Goal: Information Seeking & Learning: Learn about a topic

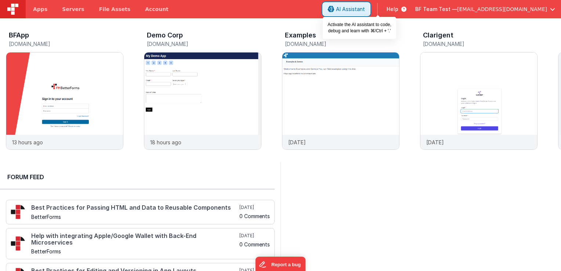
click at [365, 10] on span "AI Assistant" at bounding box center [350, 9] width 29 height 7
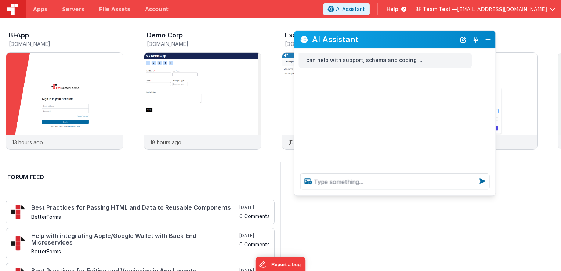
drag, startPoint x: 149, startPoint y: 113, endPoint x: 429, endPoint y: 40, distance: 289.0
click at [429, 40] on h2 "AI Assistant" at bounding box center [384, 39] width 144 height 9
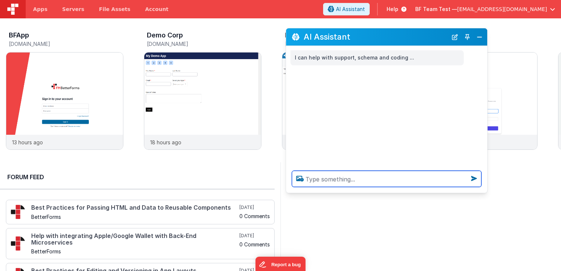
click at [377, 183] on textarea at bounding box center [386, 179] width 189 height 16
type textarea "i want to catch up [DATE] Lives"
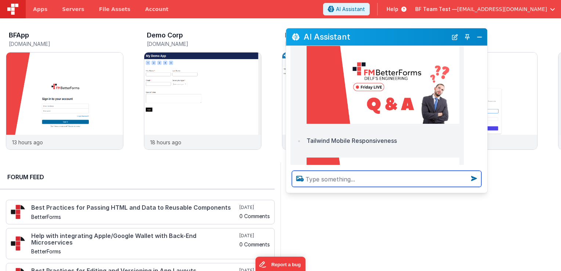
scroll to position [748, 0]
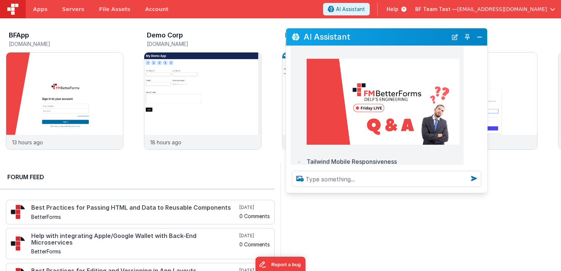
click at [368, 99] on img at bounding box center [383, 102] width 153 height 86
click at [479, 32] on button "Close" at bounding box center [480, 37] width 10 height 10
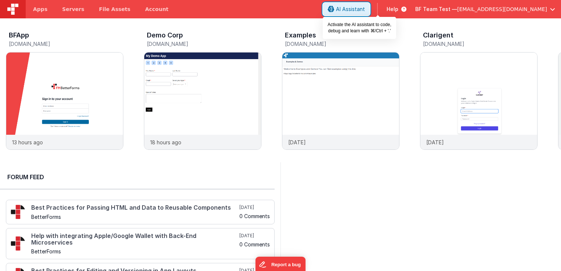
click at [365, 8] on span "AI Assistant" at bounding box center [350, 9] width 29 height 7
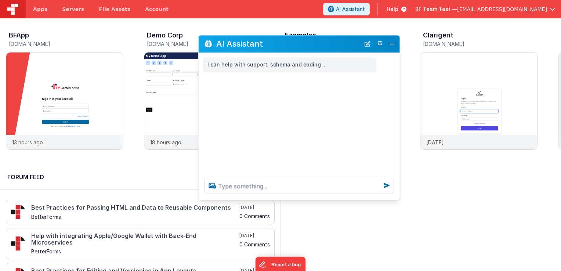
drag, startPoint x: 113, startPoint y: 109, endPoint x: 308, endPoint y: 45, distance: 205.5
click at [308, 42] on h2 "AI Assistant" at bounding box center [288, 44] width 144 height 9
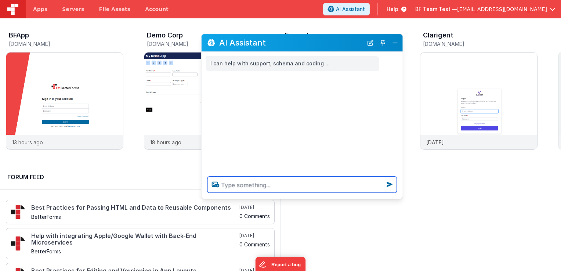
click at [258, 193] on textarea at bounding box center [301, 185] width 189 height 16
type textarea "hot topics for DND editor"
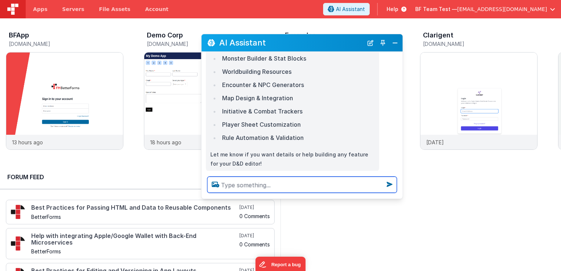
scroll to position [123, 0]
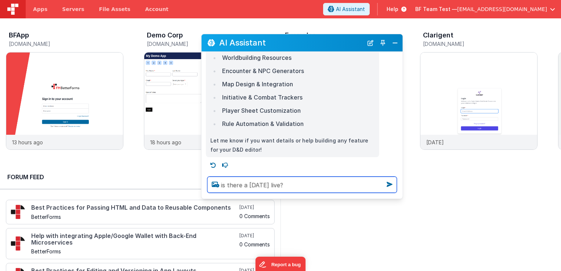
type textarea "is there a [DATE] live?"
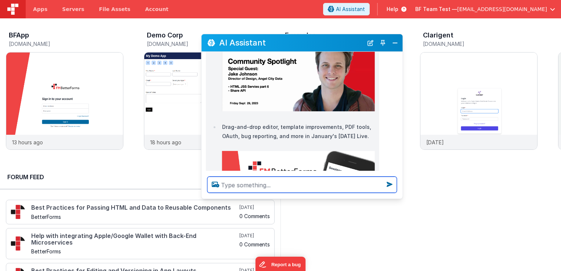
scroll to position [464, 0]
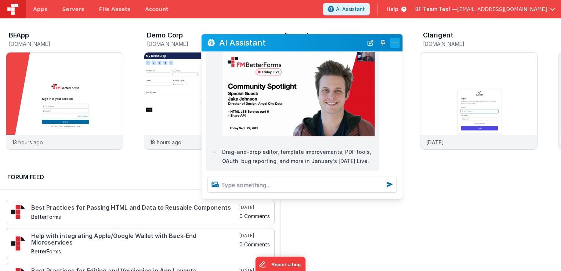
click at [394, 42] on button "Close" at bounding box center [395, 43] width 10 height 10
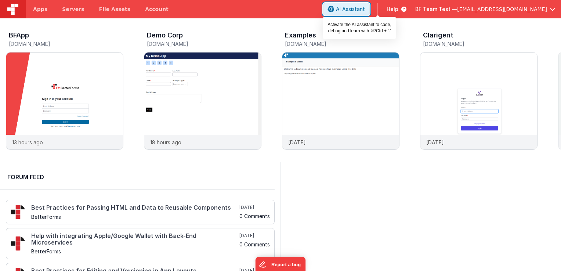
click at [365, 8] on span "AI Assistant" at bounding box center [350, 9] width 29 height 7
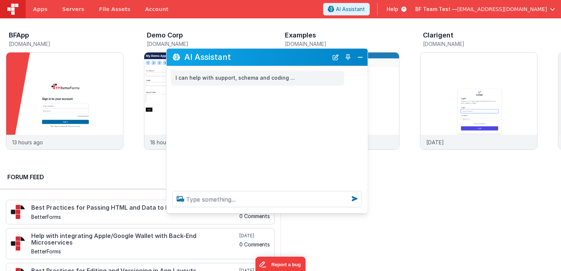
drag, startPoint x: 107, startPoint y: 113, endPoint x: 269, endPoint y: 64, distance: 169.3
click at [269, 61] on h2 "AI Assistant" at bounding box center [256, 57] width 144 height 9
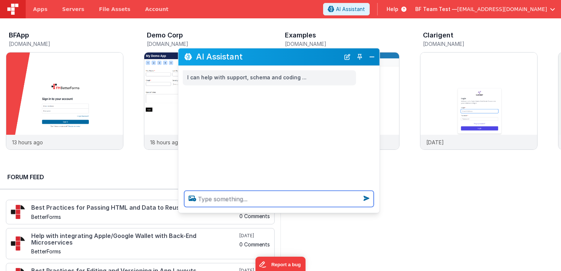
click at [237, 198] on textarea at bounding box center [278, 199] width 189 height 16
type textarea "i want to watch some [DATE] live videos on AI"
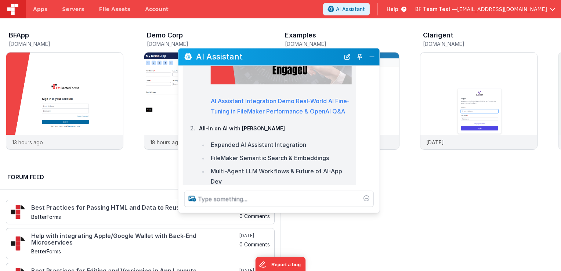
scroll to position [226, 0]
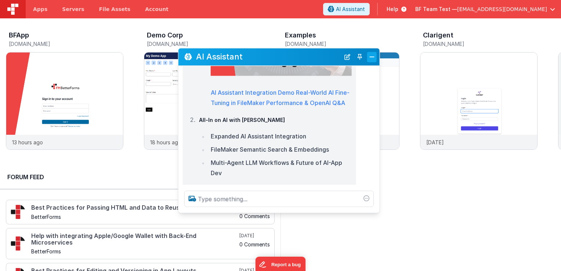
click at [373, 58] on button "Close" at bounding box center [372, 57] width 10 height 10
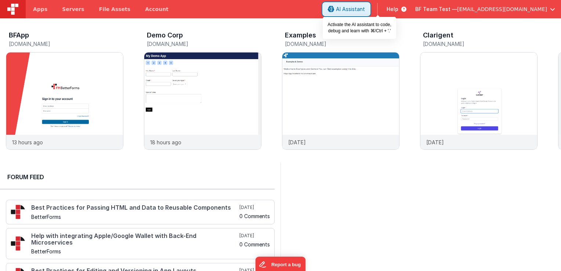
click at [365, 7] on span "AI Assistant" at bounding box center [350, 9] width 29 height 7
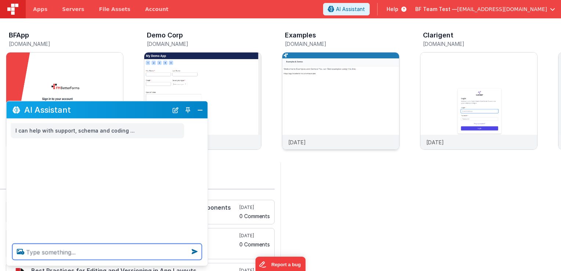
scroll to position [0, 0]
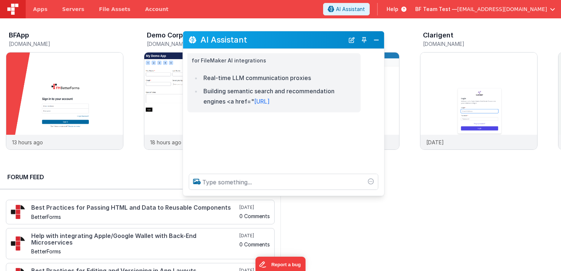
drag, startPoint x: 153, startPoint y: 108, endPoint x: 330, endPoint y: 38, distance: 190.0
click at [330, 38] on h2 "AI Assistant" at bounding box center [272, 40] width 144 height 9
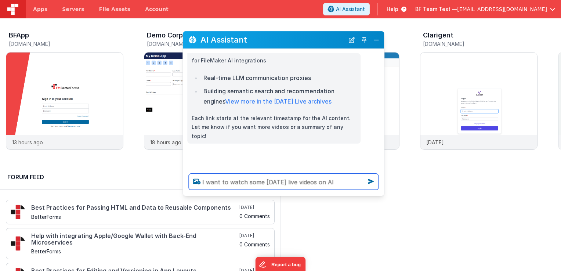
type textarea "I want to watch some [DATE] live videos on AI"
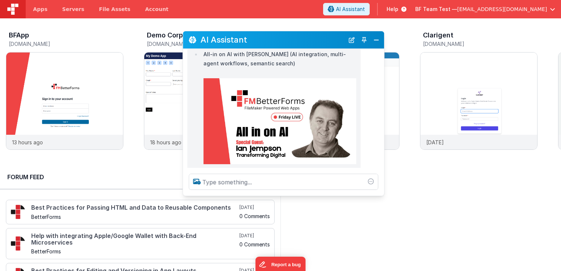
scroll to position [160, 0]
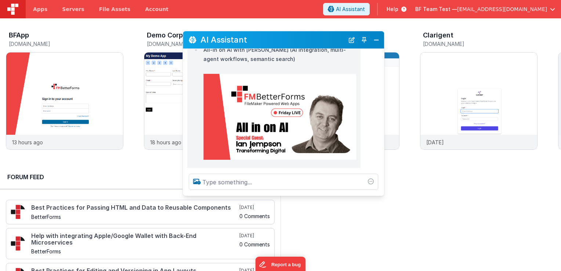
drag, startPoint x: 240, startPoint y: 181, endPoint x: 468, endPoint y: 242, distance: 235.4
click at [470, 243] on div at bounding box center [420, 256] width 280 height 188
click at [378, 44] on button "Close" at bounding box center [376, 40] width 10 height 10
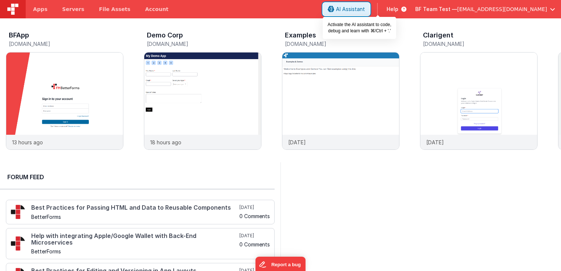
click at [334, 10] on icon at bounding box center [331, 9] width 7 height 0
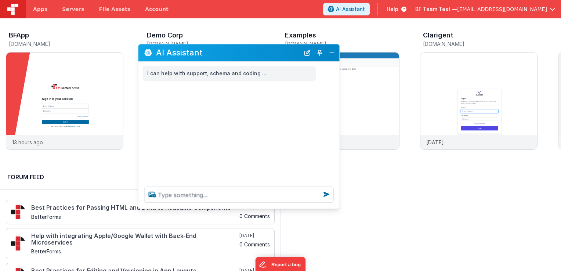
drag, startPoint x: 134, startPoint y: 112, endPoint x: 267, endPoint y: 54, distance: 145.0
click at [267, 54] on h2 "AI Assistant" at bounding box center [228, 52] width 144 height 9
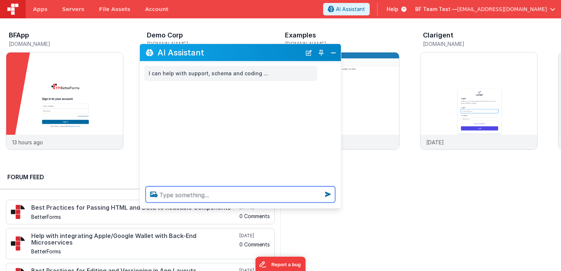
click at [192, 195] on textarea at bounding box center [240, 194] width 189 height 16
type textarea "i want to watch [DATE] live videos on AI"
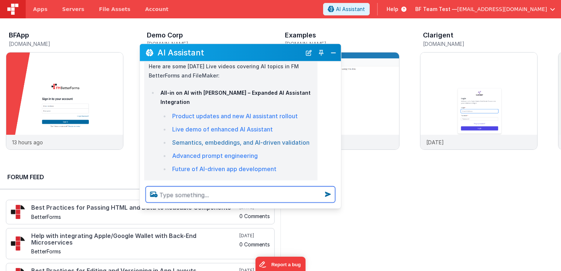
scroll to position [18, 0]
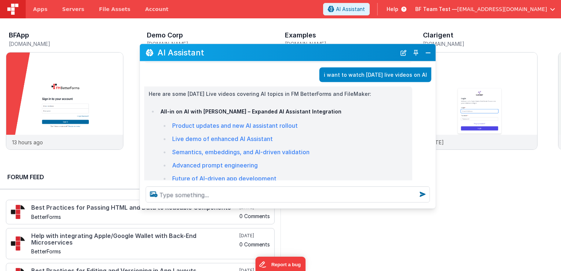
drag, startPoint x: 341, startPoint y: 110, endPoint x: 469, endPoint y: 121, distance: 128.9
click at [436, 121] on div "Here are some [DATE] Live videos covering AI topics in FM BetterForms and FileM…" at bounding box center [288, 211] width 296 height 248
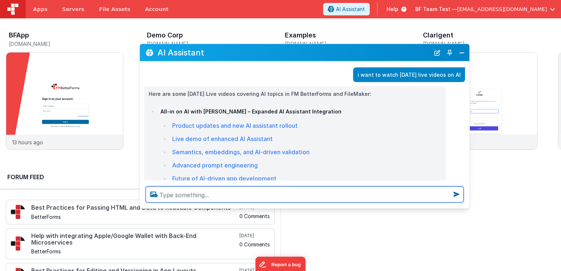
click at [352, 196] on textarea at bounding box center [305, 194] width 318 height 16
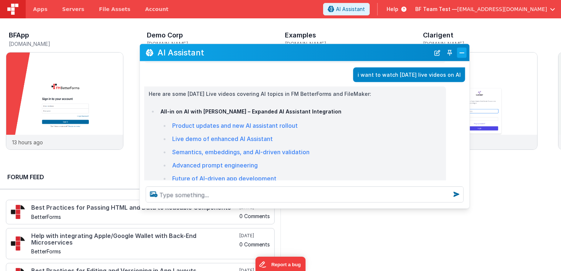
click at [462, 55] on button "Close" at bounding box center [462, 52] width 10 height 10
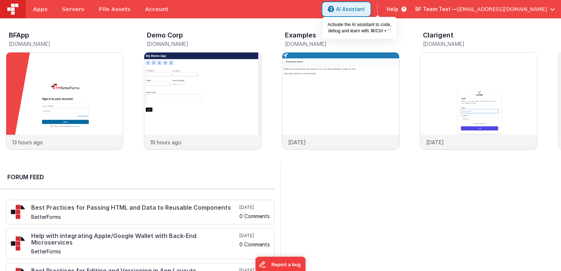
click at [365, 10] on span "AI Assistant" at bounding box center [350, 9] width 29 height 7
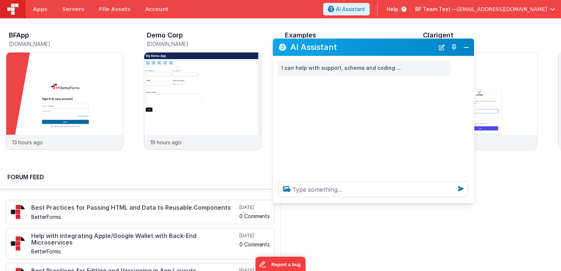
drag, startPoint x: 140, startPoint y: 105, endPoint x: 436, endPoint y: 24, distance: 307.5
click at [434, 43] on h2 "AI Assistant" at bounding box center [362, 47] width 144 height 9
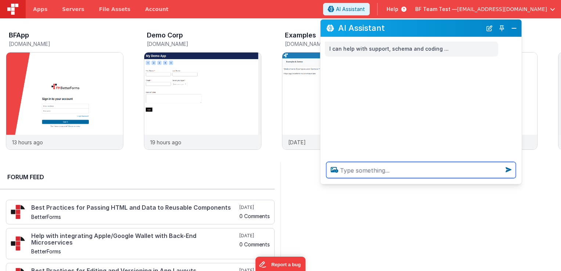
click at [386, 168] on textarea at bounding box center [420, 170] width 189 height 16
type textarea "i want to watch [DATE] live videos on AI"
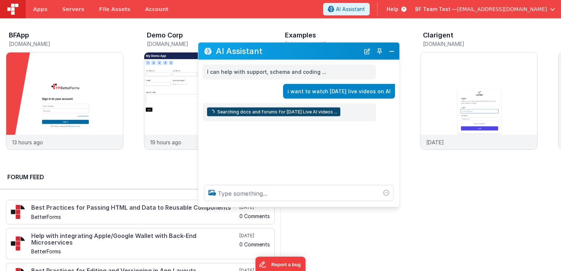
drag, startPoint x: 417, startPoint y: 30, endPoint x: 292, endPoint y: 59, distance: 128.0
click at [292, 55] on h2 "AI Assistant" at bounding box center [288, 51] width 144 height 9
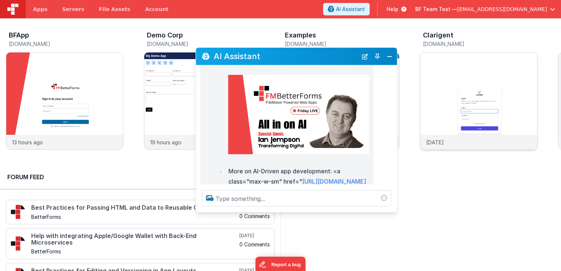
scroll to position [122, 0]
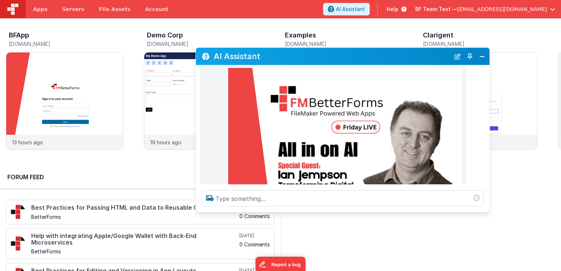
drag, startPoint x: 396, startPoint y: 108, endPoint x: 486, endPoint y: 111, distance: 90.0
click at [486, 111] on div "Here are some [DATE] Live videos about AI and FM BetterForms: All-in on AI with…" at bounding box center [343, 203] width 294 height 434
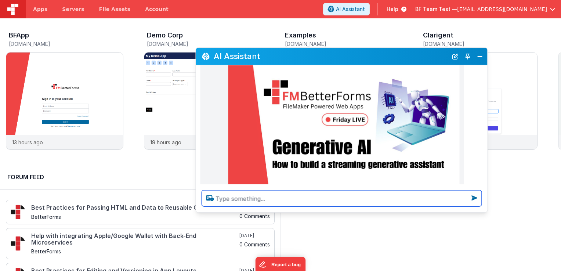
scroll to position [483, 0]
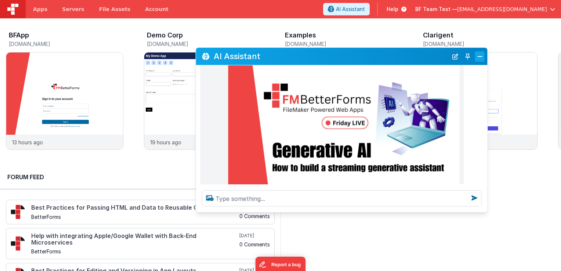
click at [481, 60] on button "Close" at bounding box center [480, 56] width 10 height 10
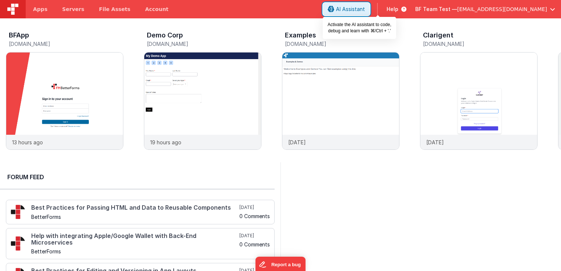
click at [365, 12] on span "AI Assistant" at bounding box center [350, 9] width 29 height 7
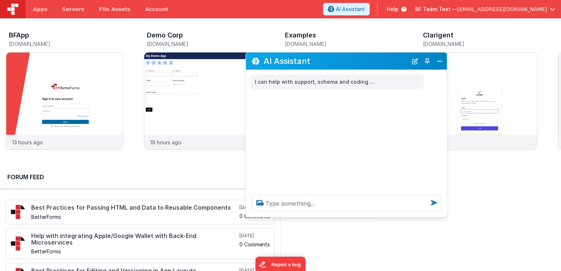
drag, startPoint x: 132, startPoint y: 109, endPoint x: 391, endPoint y: 57, distance: 263.6
click at [391, 57] on h2 "AI Assistant" at bounding box center [336, 61] width 144 height 9
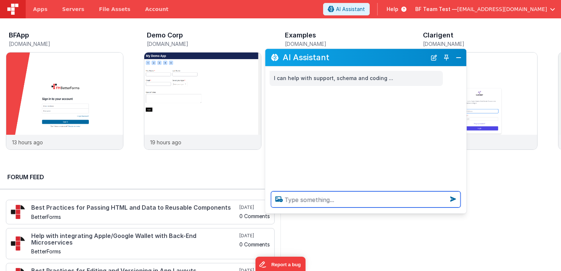
click at [335, 200] on textarea at bounding box center [365, 199] width 189 height 16
type textarea "i want to watch [DATE] live videos on AI"
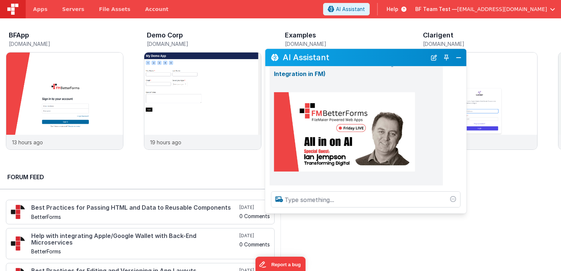
scroll to position [317, 0]
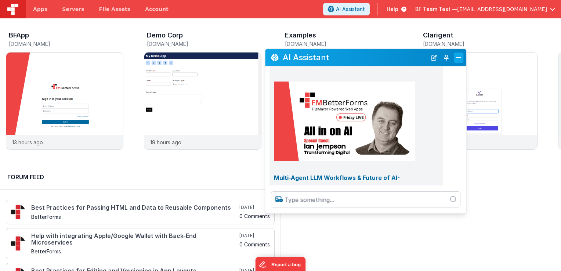
click at [461, 60] on button "Close" at bounding box center [459, 57] width 10 height 10
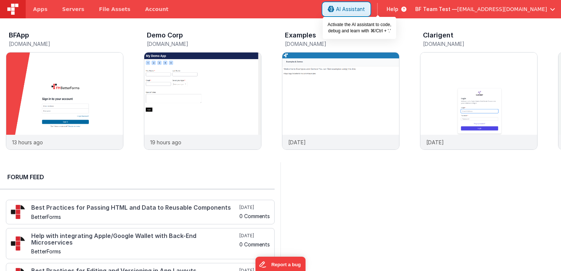
click at [365, 8] on span "AI Assistant" at bounding box center [350, 9] width 29 height 7
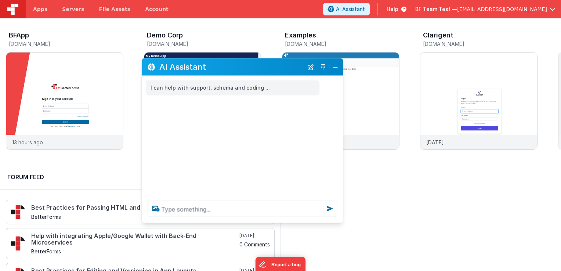
drag, startPoint x: 140, startPoint y: 105, endPoint x: 340, endPoint y: 41, distance: 209.8
click at [303, 62] on h2 "AI Assistant" at bounding box center [231, 66] width 144 height 9
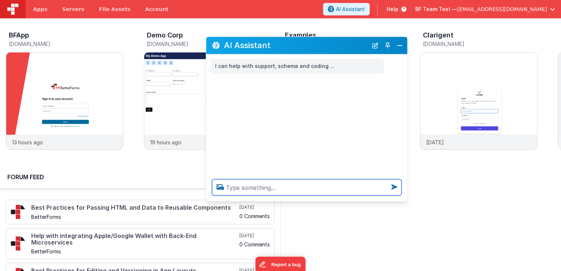
click at [291, 186] on textarea at bounding box center [306, 187] width 189 height 16
type textarea "i want to watch [DATE] live videos on AI"
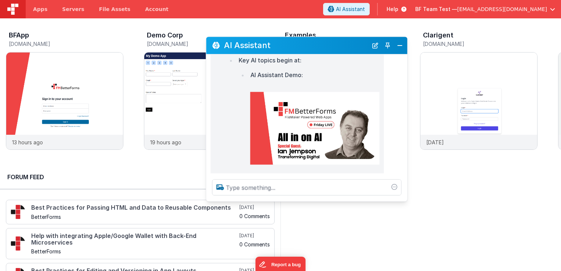
scroll to position [167, 0]
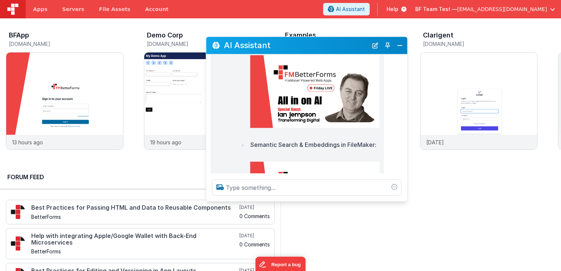
drag, startPoint x: 296, startPoint y: 92, endPoint x: 302, endPoint y: 105, distance: 14.3
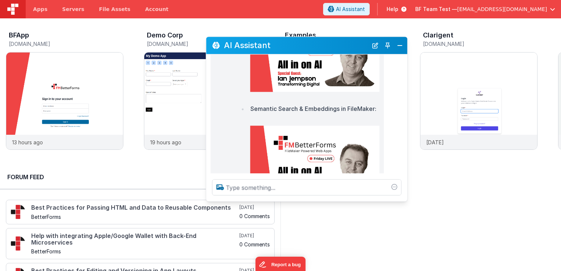
scroll to position [203, 0]
click at [403, 44] on button "Close" at bounding box center [400, 45] width 10 height 10
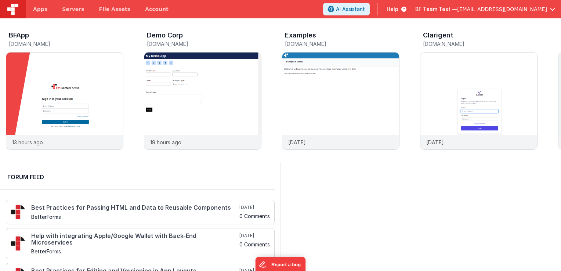
drag, startPoint x: 229, startPoint y: 8, endPoint x: 211, endPoint y: 20, distance: 21.0
click at [211, 20] on div "BFApp [DOMAIN_NAME] 13 hours ago Demo Corp [DOMAIN_NAME] 19 hours ago Examples …" at bounding box center [280, 90] width 561 height 144
click at [38, 11] on span "Apps" at bounding box center [40, 9] width 14 height 7
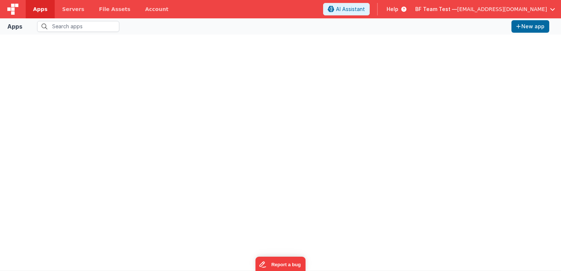
click at [12, 10] on img at bounding box center [12, 9] width 11 height 11
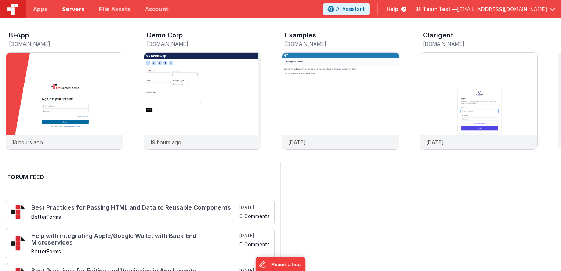
click at [70, 15] on link "Servers" at bounding box center [73, 9] width 37 height 18
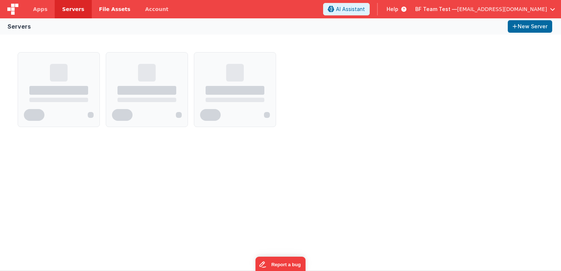
click at [99, 12] on span "File Assets" at bounding box center [115, 9] width 32 height 7
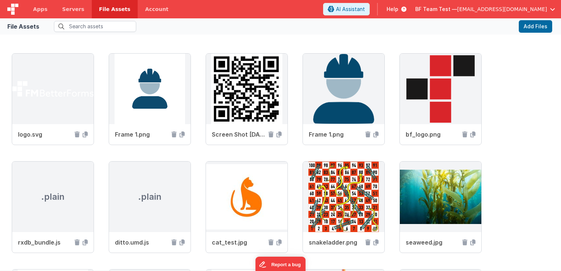
scroll to position [104, 0]
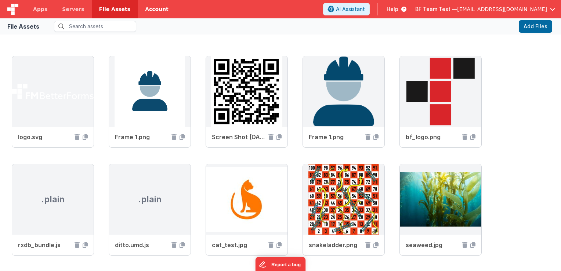
click at [138, 15] on link "Account" at bounding box center [157, 9] width 38 height 18
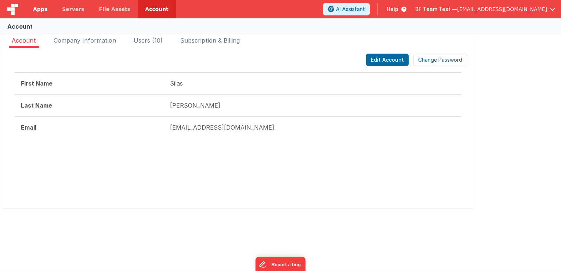
click at [34, 11] on span "Apps" at bounding box center [40, 9] width 14 height 7
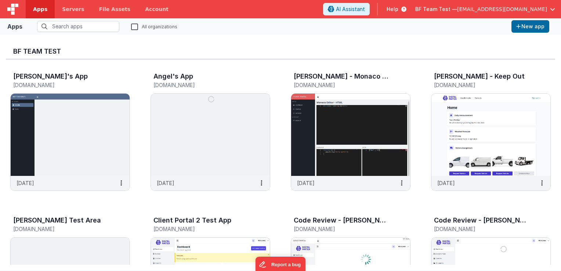
click at [13, 5] on img at bounding box center [12, 9] width 11 height 11
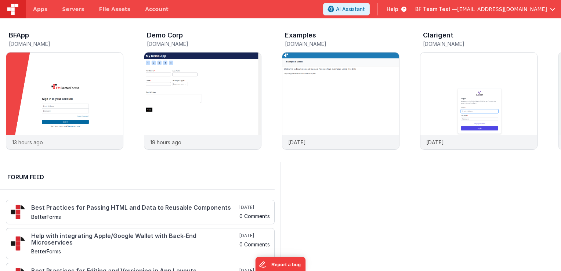
drag, startPoint x: 4, startPoint y: 165, endPoint x: 304, endPoint y: 171, distance: 299.6
click at [304, 171] on div "Forum Feed Best Practices for Passing HTML and Data to Reusable Components Bett…" at bounding box center [280, 256] width 561 height 188
drag, startPoint x: 541, startPoint y: 172, endPoint x: 281, endPoint y: 174, distance: 259.9
click at [281, 174] on div at bounding box center [420, 256] width 280 height 188
drag, startPoint x: 4, startPoint y: 163, endPoint x: 245, endPoint y: 171, distance: 241.7
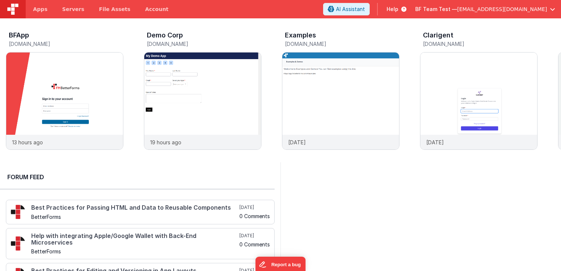
click at [236, 171] on div "Forum Feed Best Practices for Passing HTML and Data to Reusable Components Bett…" at bounding box center [140, 256] width 280 height 188
click at [365, 6] on span "AI Assistant" at bounding box center [350, 9] width 29 height 7
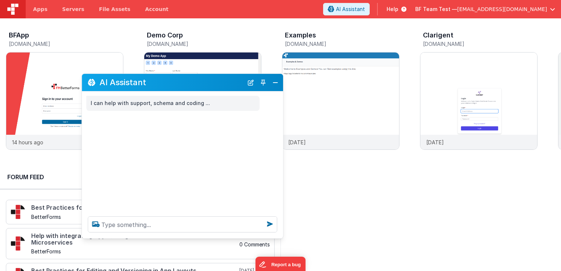
drag, startPoint x: 160, startPoint y: 111, endPoint x: 261, endPoint y: 76, distance: 106.6
click at [243, 78] on h2 "AI Assistant" at bounding box center [171, 82] width 144 height 9
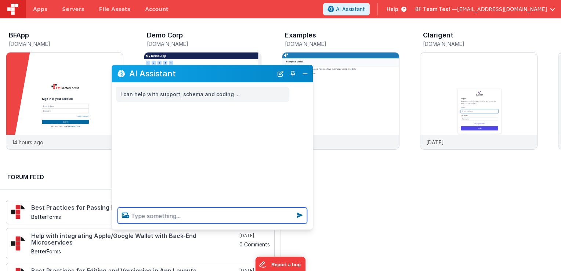
click at [189, 209] on textarea at bounding box center [211, 215] width 189 height 16
type textarea "give me [DATE] live videos on AI"
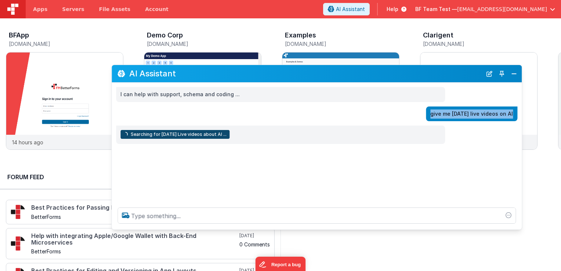
drag, startPoint x: 311, startPoint y: 100, endPoint x: 519, endPoint y: 119, distance: 209.7
click at [519, 119] on div "I can help with support, schema and coding ... give me [DATE] live videos on AI…" at bounding box center [317, 142] width 410 height 119
click at [452, 151] on div "I can help with support, schema and coding ... give me [DATE] live videos on AI…" at bounding box center [317, 142] width 410 height 119
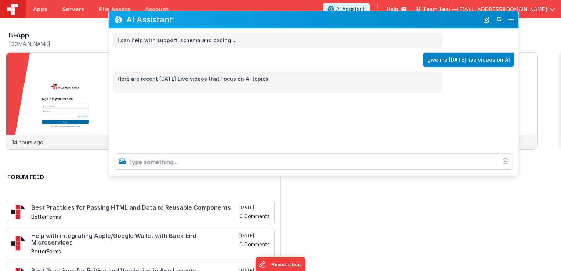
drag, startPoint x: 403, startPoint y: 72, endPoint x: 399, endPoint y: 18, distance: 54.1
click at [399, 18] on h2 "AI Assistant" at bounding box center [302, 19] width 353 height 9
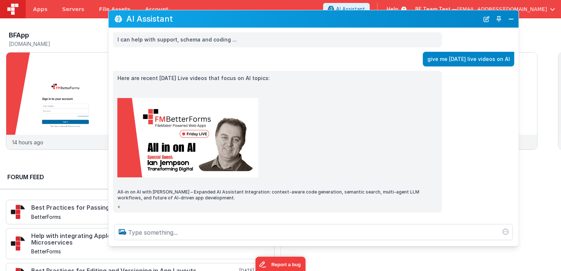
drag, startPoint x: 329, startPoint y: 172, endPoint x: 334, endPoint y: 243, distance: 71.0
click at [334, 243] on div at bounding box center [314, 232] width 410 height 28
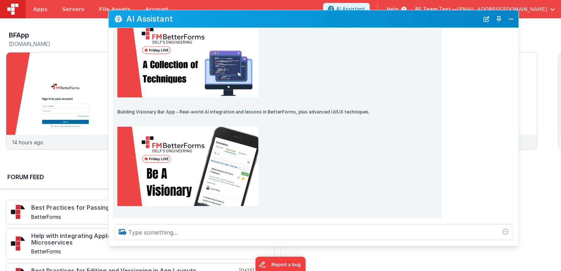
scroll to position [423, 0]
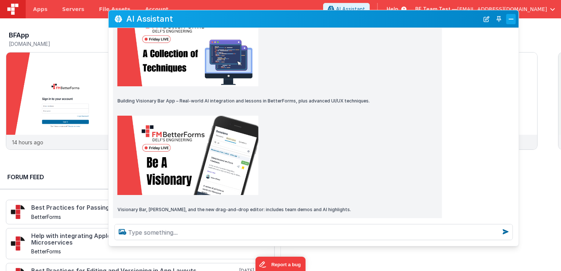
click at [514, 15] on button "Close" at bounding box center [511, 19] width 10 height 10
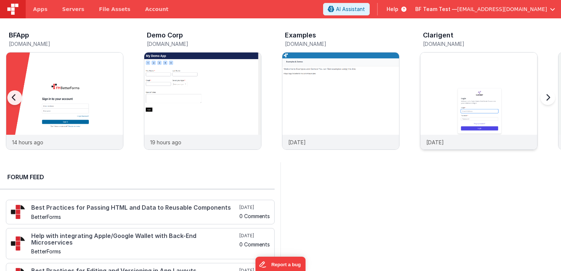
click at [462, 55] on img at bounding box center [478, 110] width 117 height 117
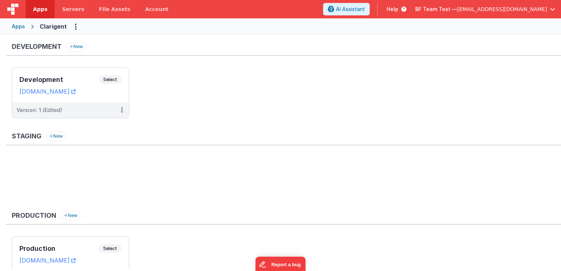
click at [15, 8] on img at bounding box center [12, 9] width 11 height 11
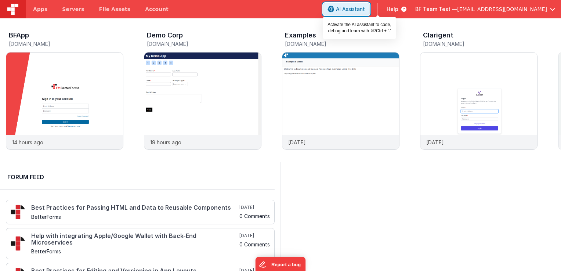
click at [365, 9] on span "AI Assistant" at bounding box center [350, 9] width 29 height 7
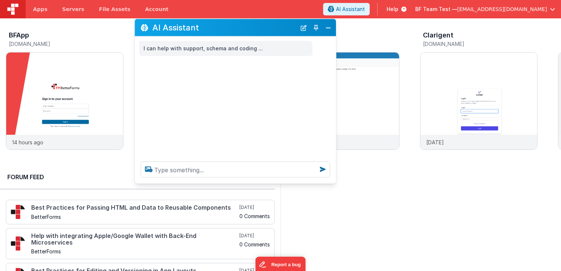
drag, startPoint x: 136, startPoint y: 109, endPoint x: 264, endPoint y: 27, distance: 152.5
click at [264, 27] on h2 "AI Assistant" at bounding box center [224, 27] width 144 height 9
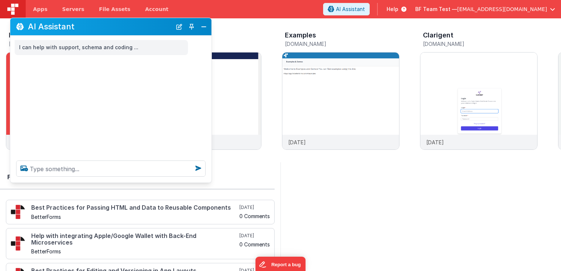
drag, startPoint x: 238, startPoint y: 33, endPoint x: 114, endPoint y: 32, distance: 123.7
click at [114, 32] on div "AI Assistant" at bounding box center [110, 26] width 201 height 17
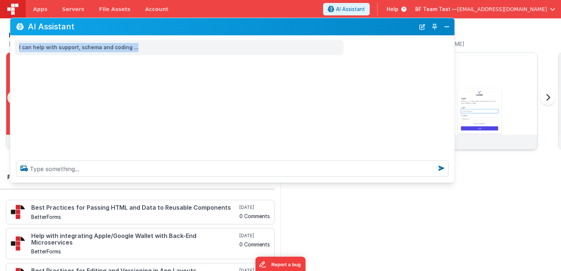
drag, startPoint x: 211, startPoint y: 50, endPoint x: 455, endPoint y: 71, distance: 244.3
click at [455, 71] on section "BFApp [DOMAIN_NAME] 14 hours ago Demo Corp [DOMAIN_NAME] 19 hours ago Examples …" at bounding box center [280, 153] width 561 height 271
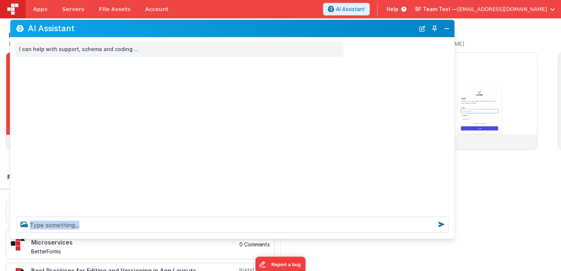
drag, startPoint x: 320, startPoint y: 182, endPoint x: 319, endPoint y: 237, distance: 54.3
click at [319, 237] on div at bounding box center [232, 225] width 444 height 28
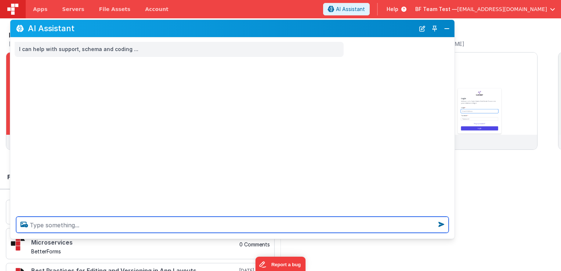
click at [282, 224] on textarea at bounding box center [232, 225] width 432 height 16
type textarea "i want to watch [DATE] live videos on AI"
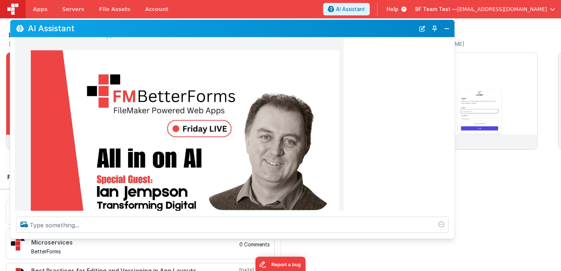
scroll to position [76, 0]
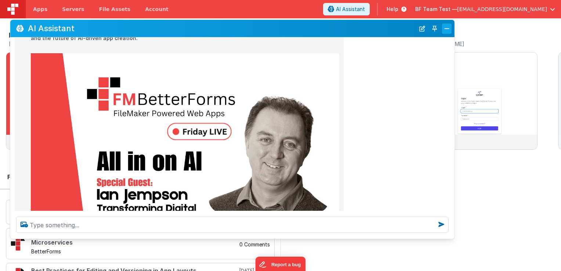
click at [446, 30] on button "Close" at bounding box center [447, 28] width 10 height 10
